Goal: Task Accomplishment & Management: Use online tool/utility

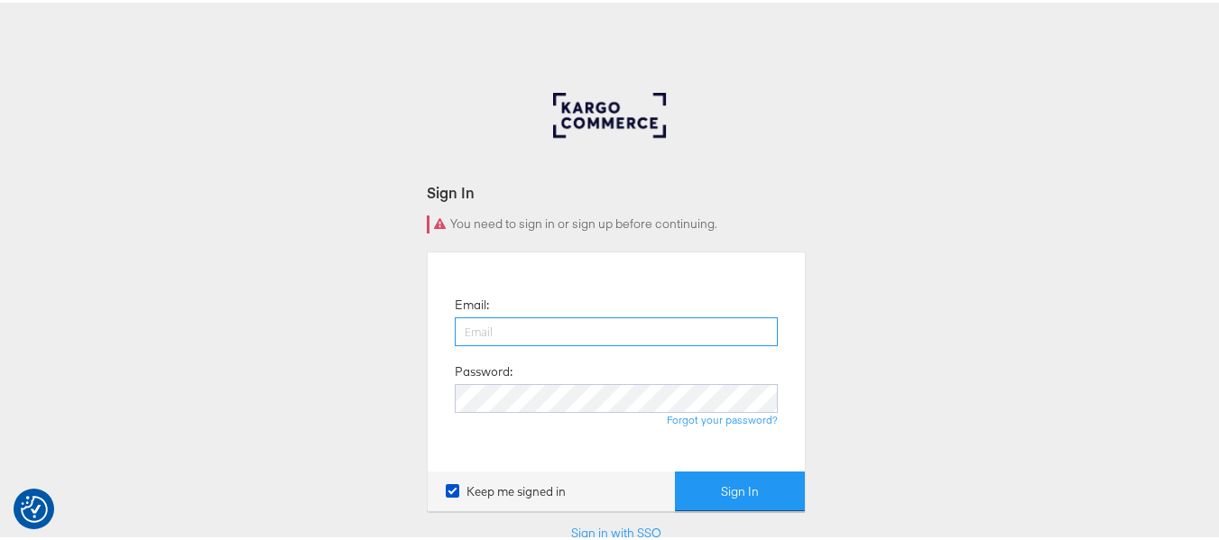
click at [653, 332] on input "email" at bounding box center [616, 329] width 323 height 29
type input "[PERSON_NAME][EMAIL_ADDRESS][DOMAIN_NAME]"
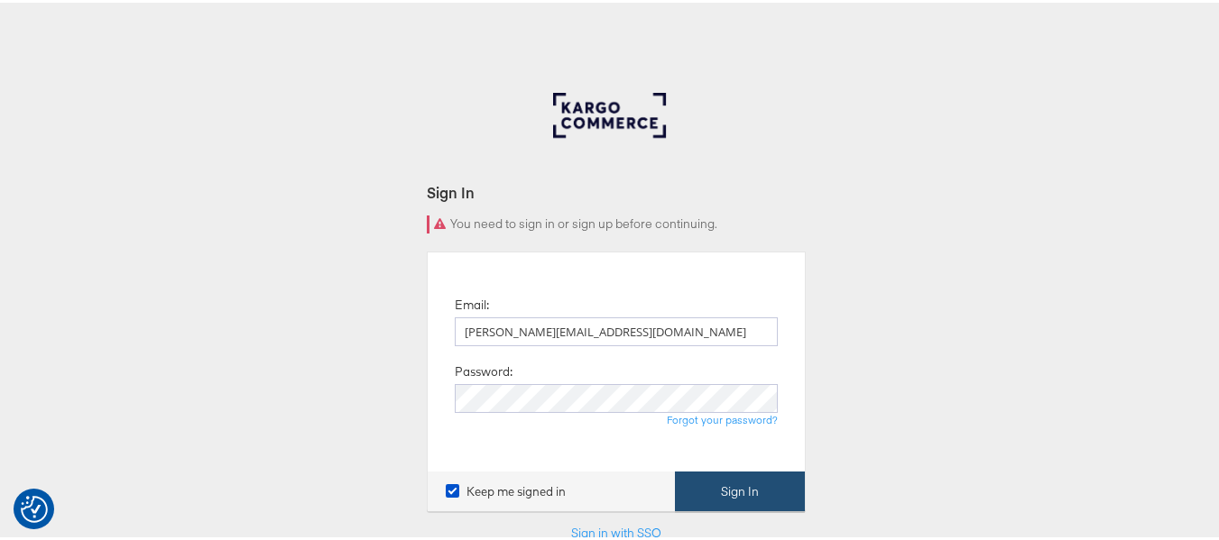
click at [715, 487] on button "Sign In" at bounding box center [740, 489] width 130 height 41
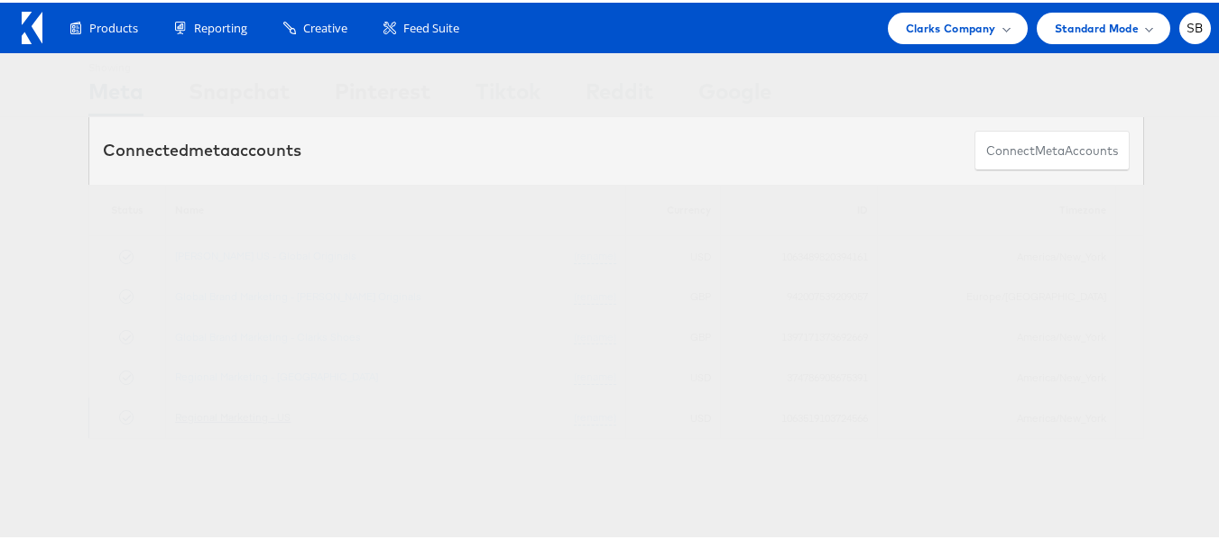
click at [256, 418] on link "Regional Marketing - US" at bounding box center [232, 415] width 115 height 14
